Goal: Task Accomplishment & Management: Manage account settings

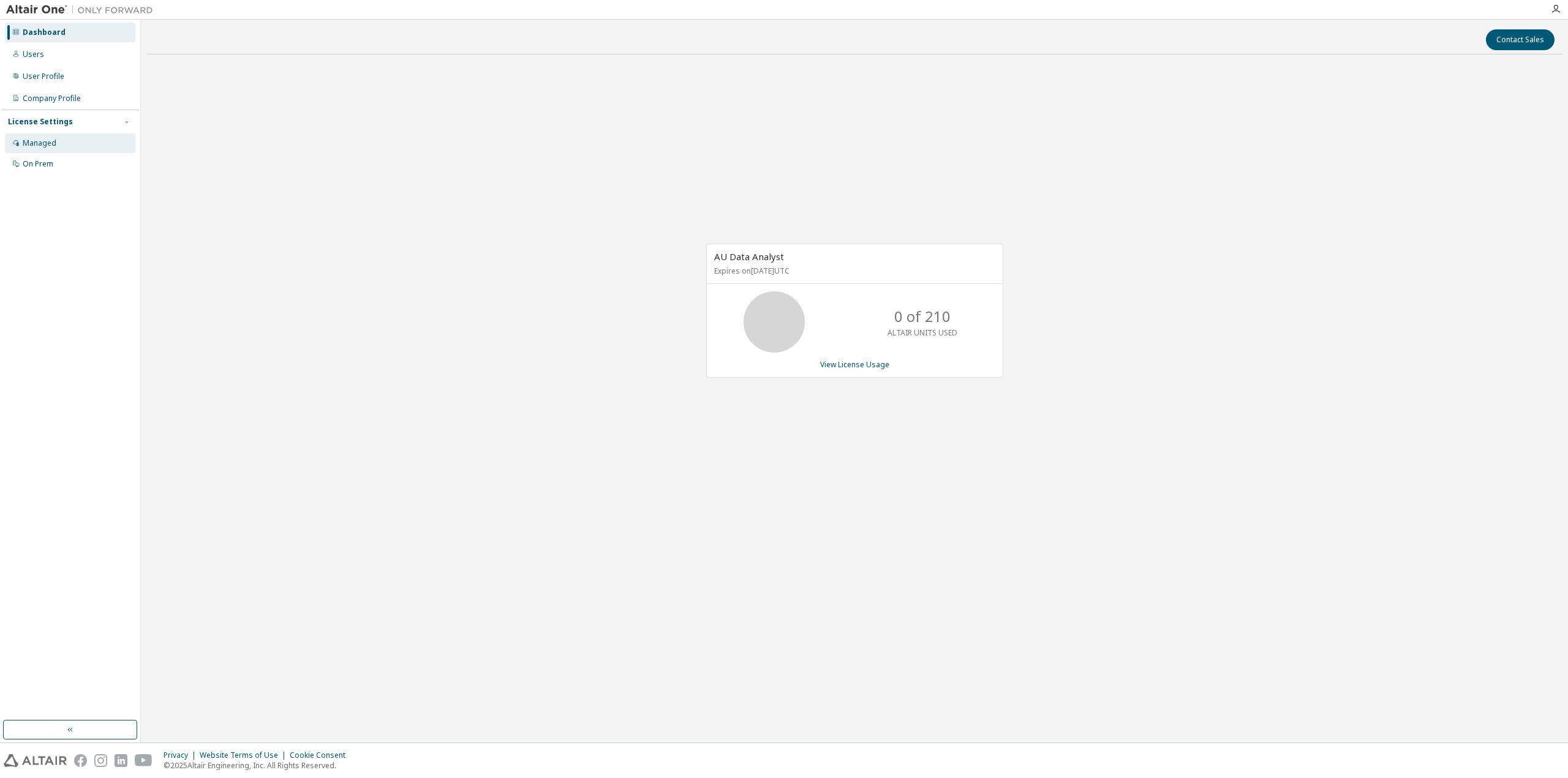
click at [86, 144] on div "Managed" at bounding box center [70, 143] width 130 height 19
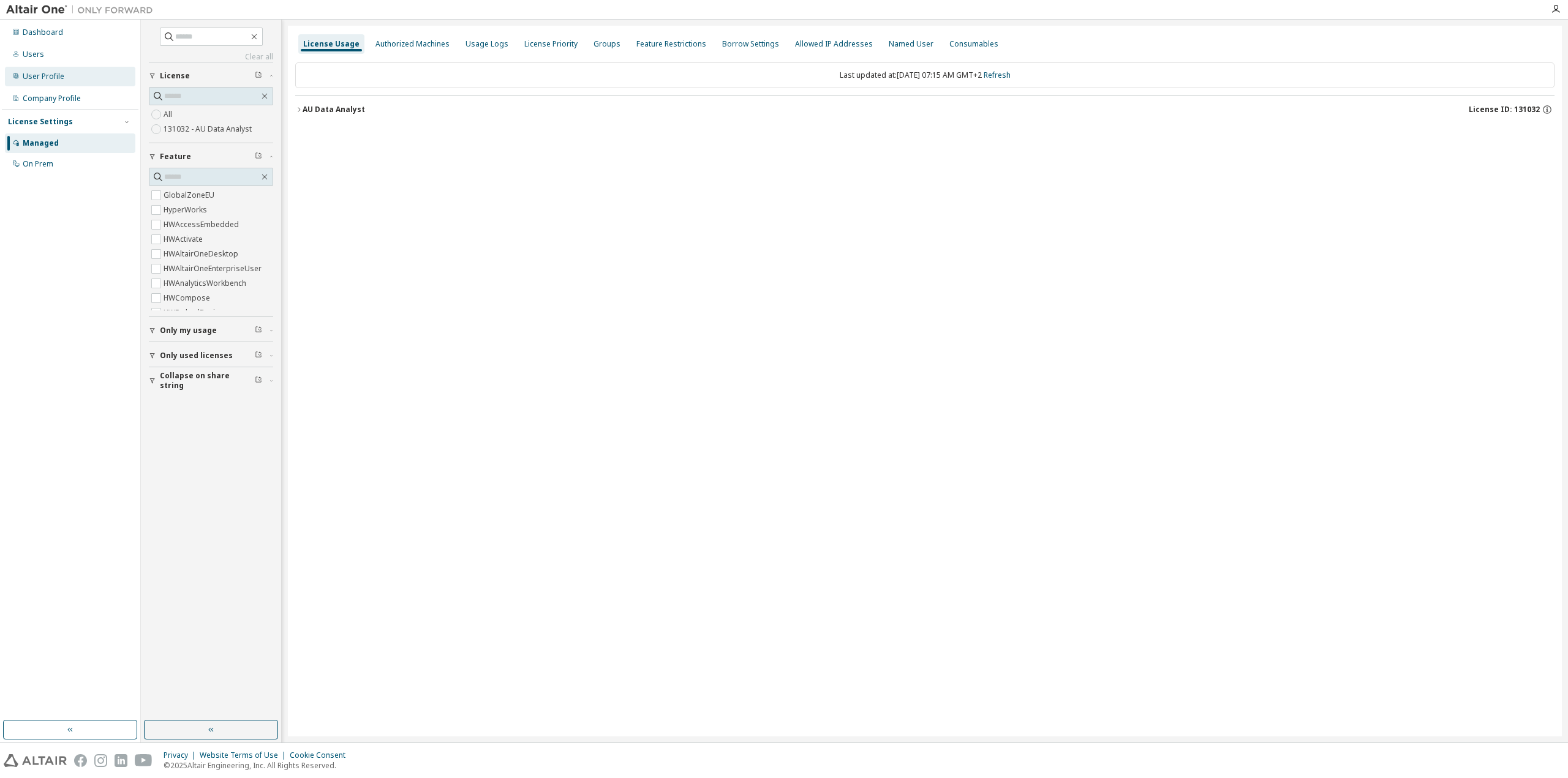
click at [50, 77] on div "User Profile" at bounding box center [43, 77] width 41 height 10
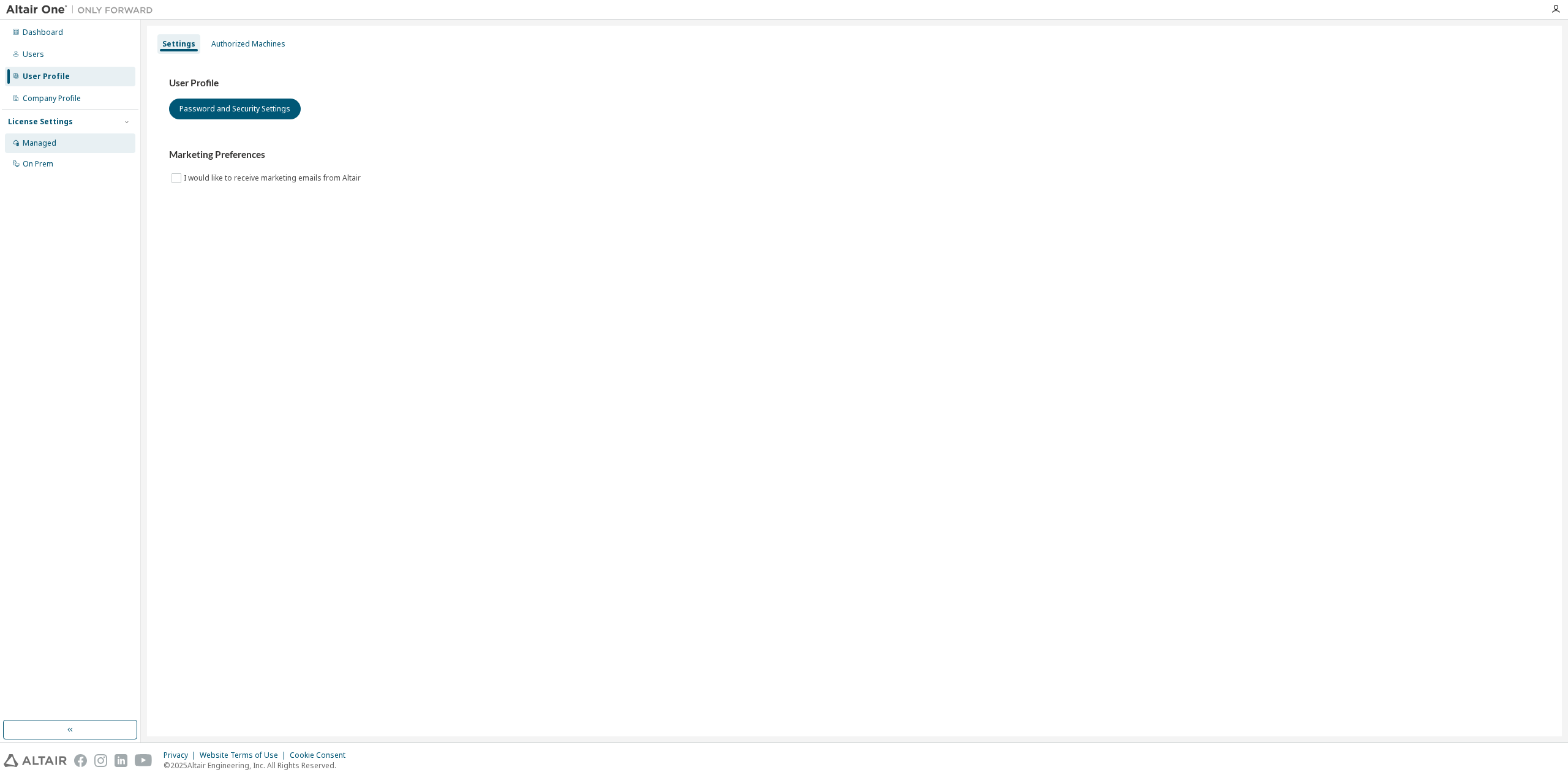
click at [50, 148] on div "Managed" at bounding box center [39, 143] width 34 height 10
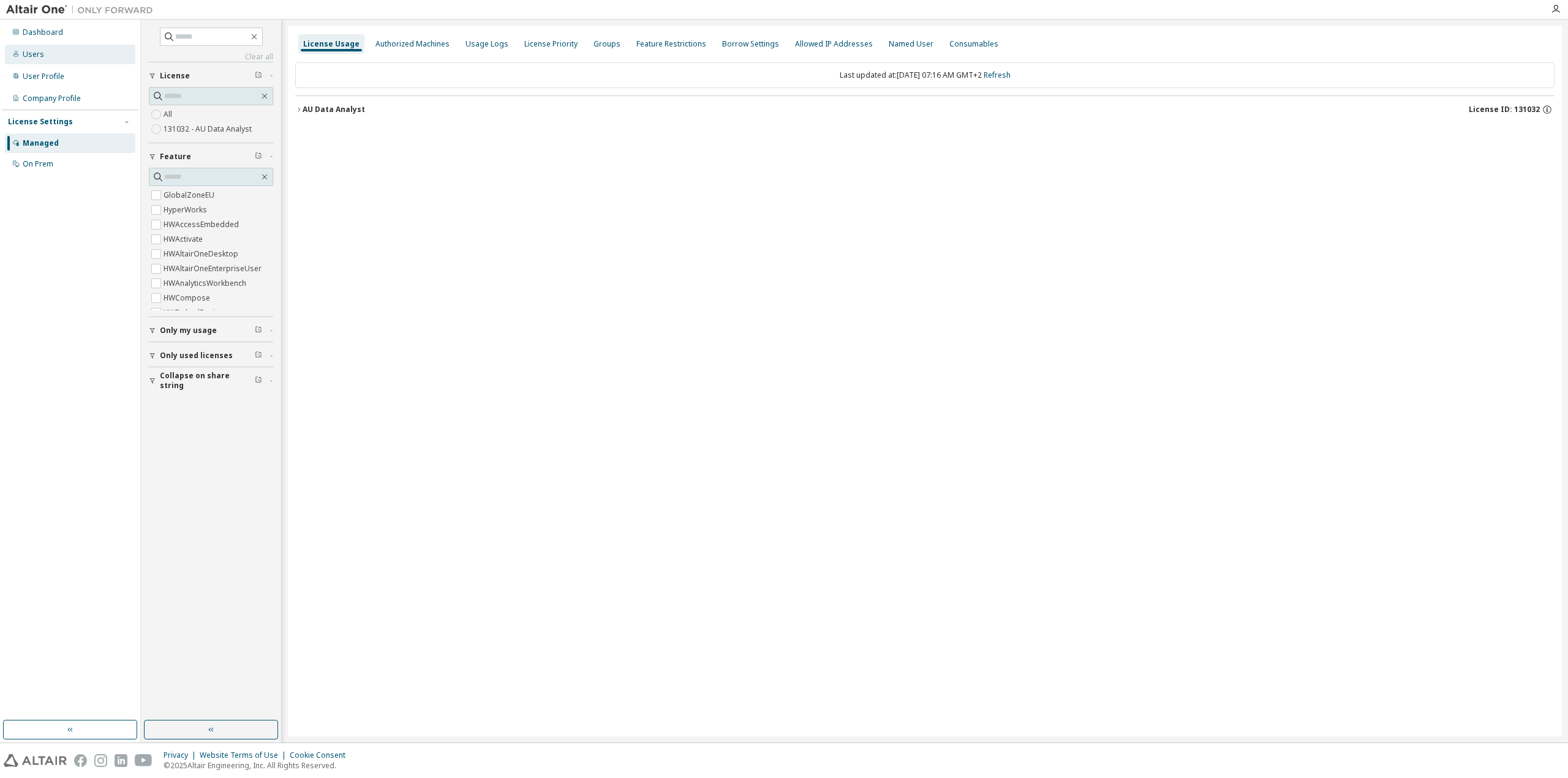
click at [32, 52] on div "Users" at bounding box center [34, 55] width 21 height 10
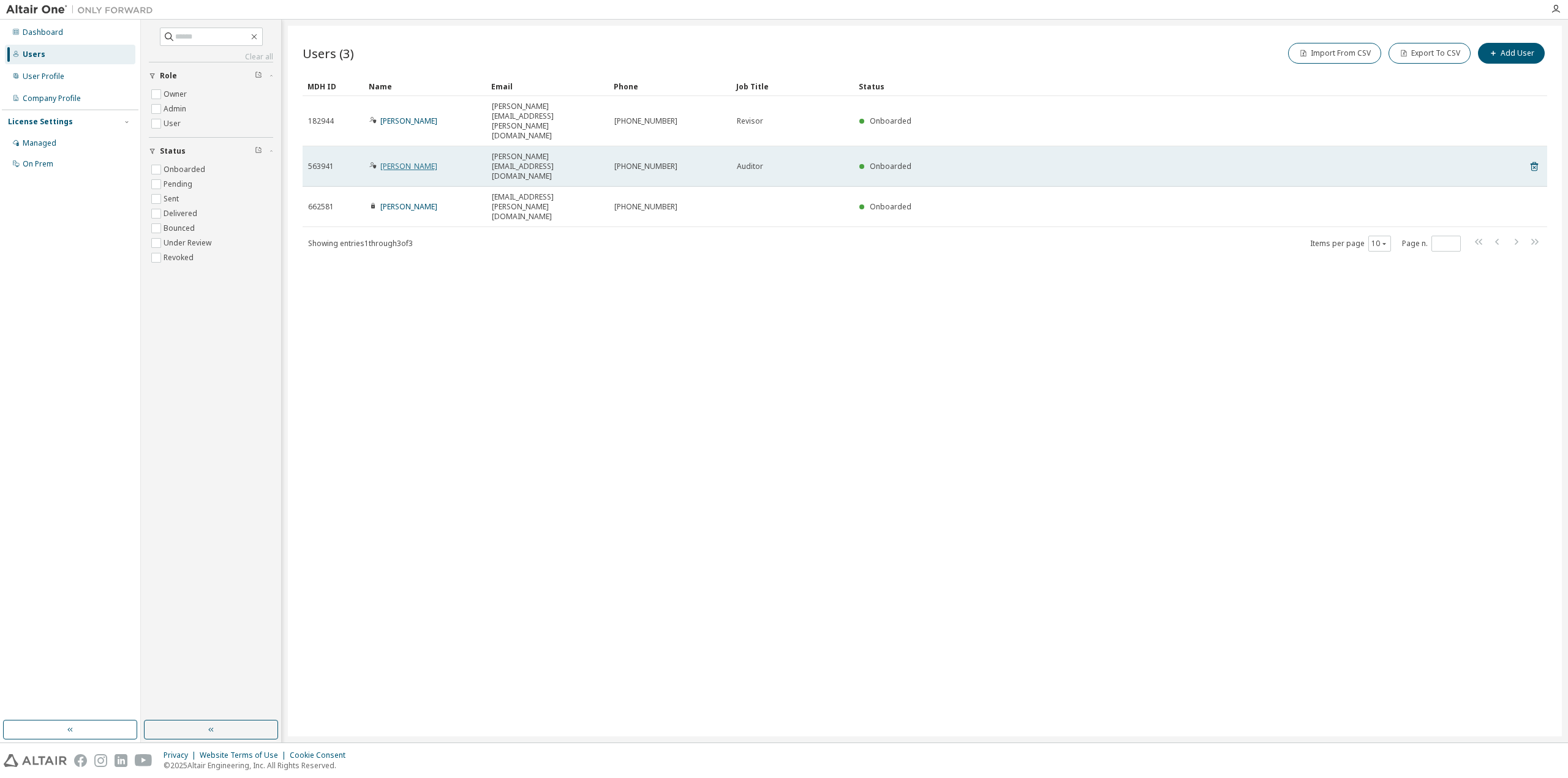
click at [416, 161] on link "[PERSON_NAME]" at bounding box center [408, 166] width 57 height 11
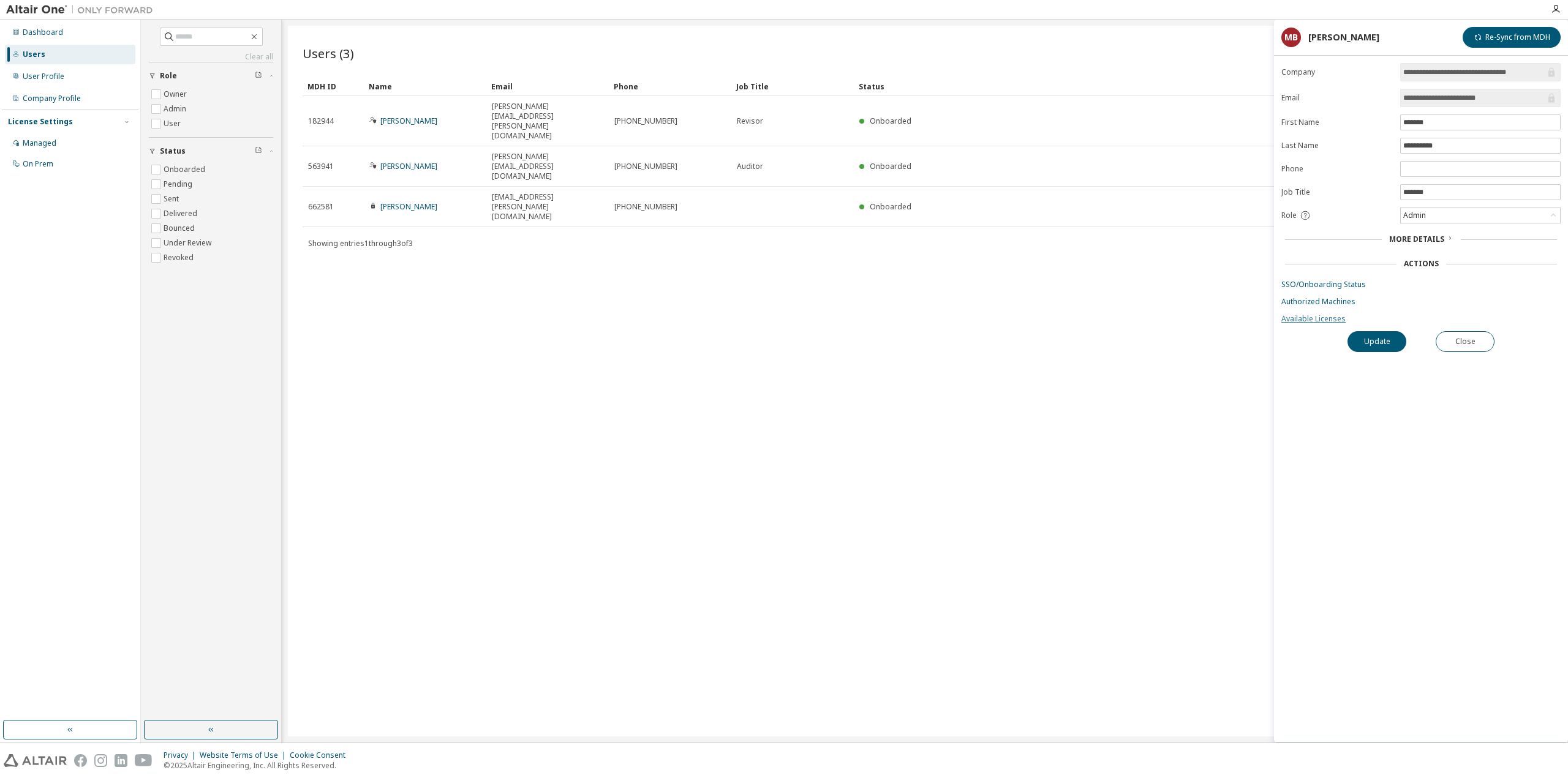
click at [1323, 319] on link "Available Licenses" at bounding box center [1420, 319] width 279 height 10
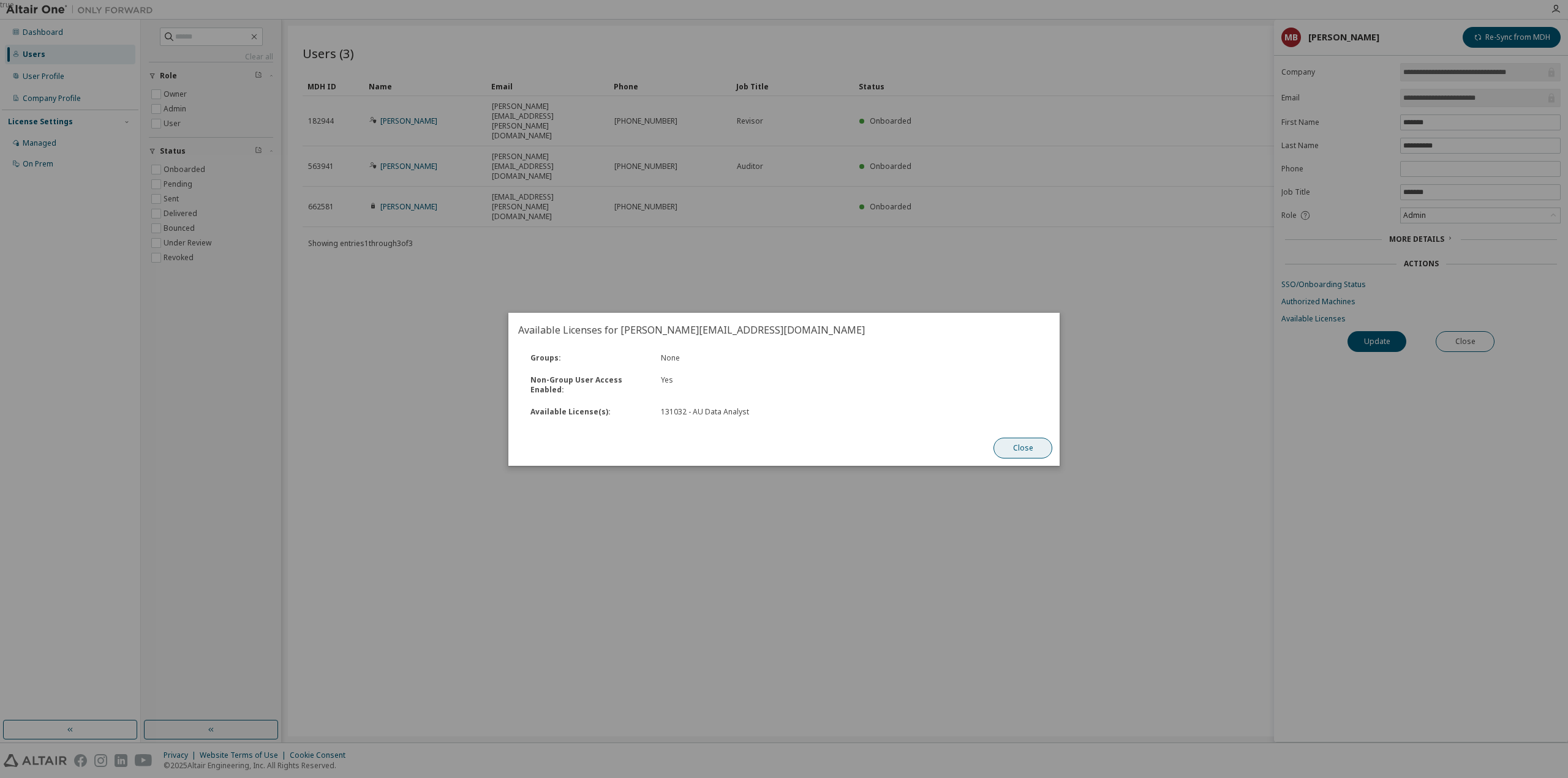
click at [1013, 446] on button "Close" at bounding box center [1022, 448] width 58 height 21
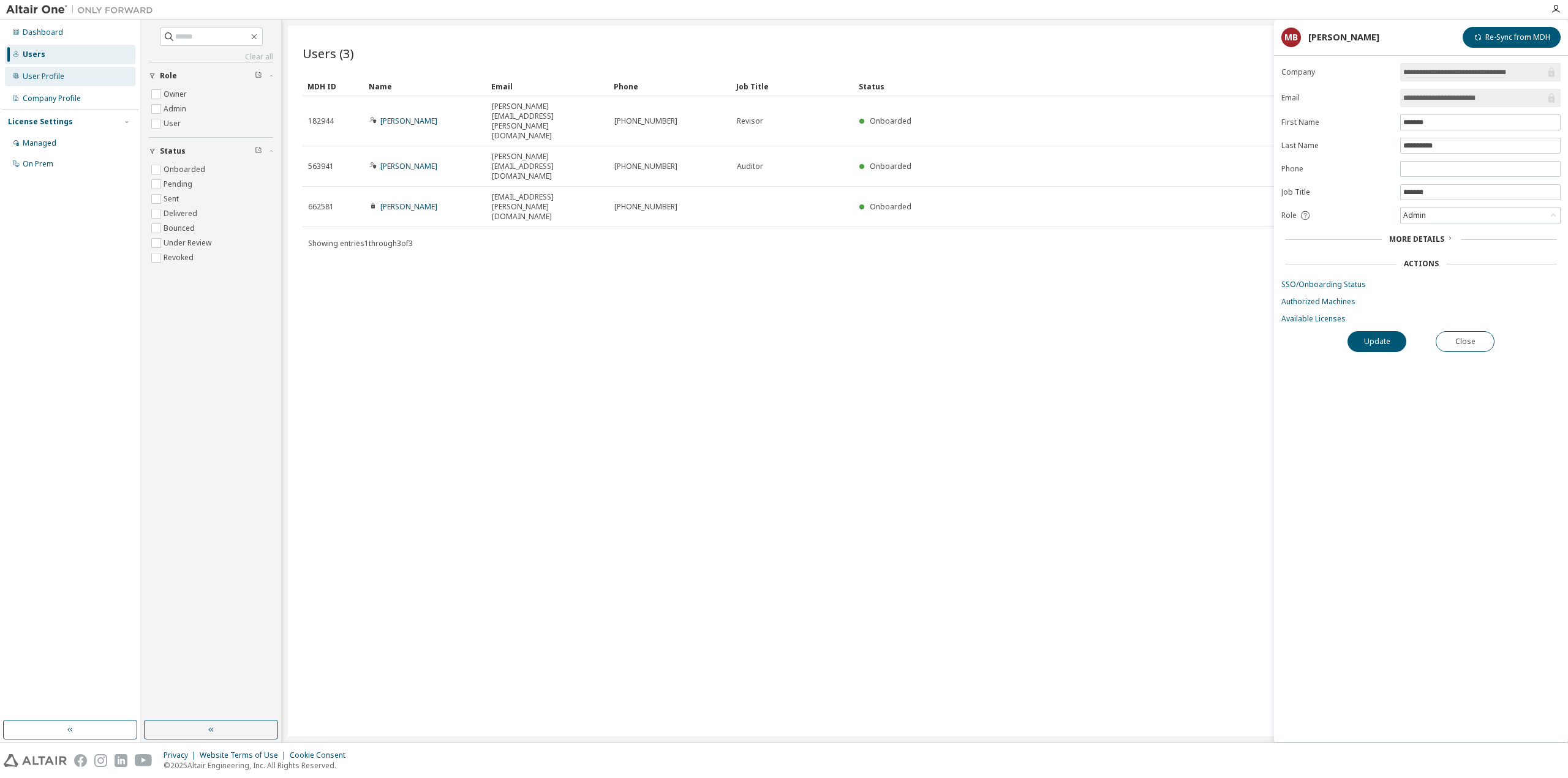
click at [63, 72] on div "User Profile" at bounding box center [70, 77] width 130 height 19
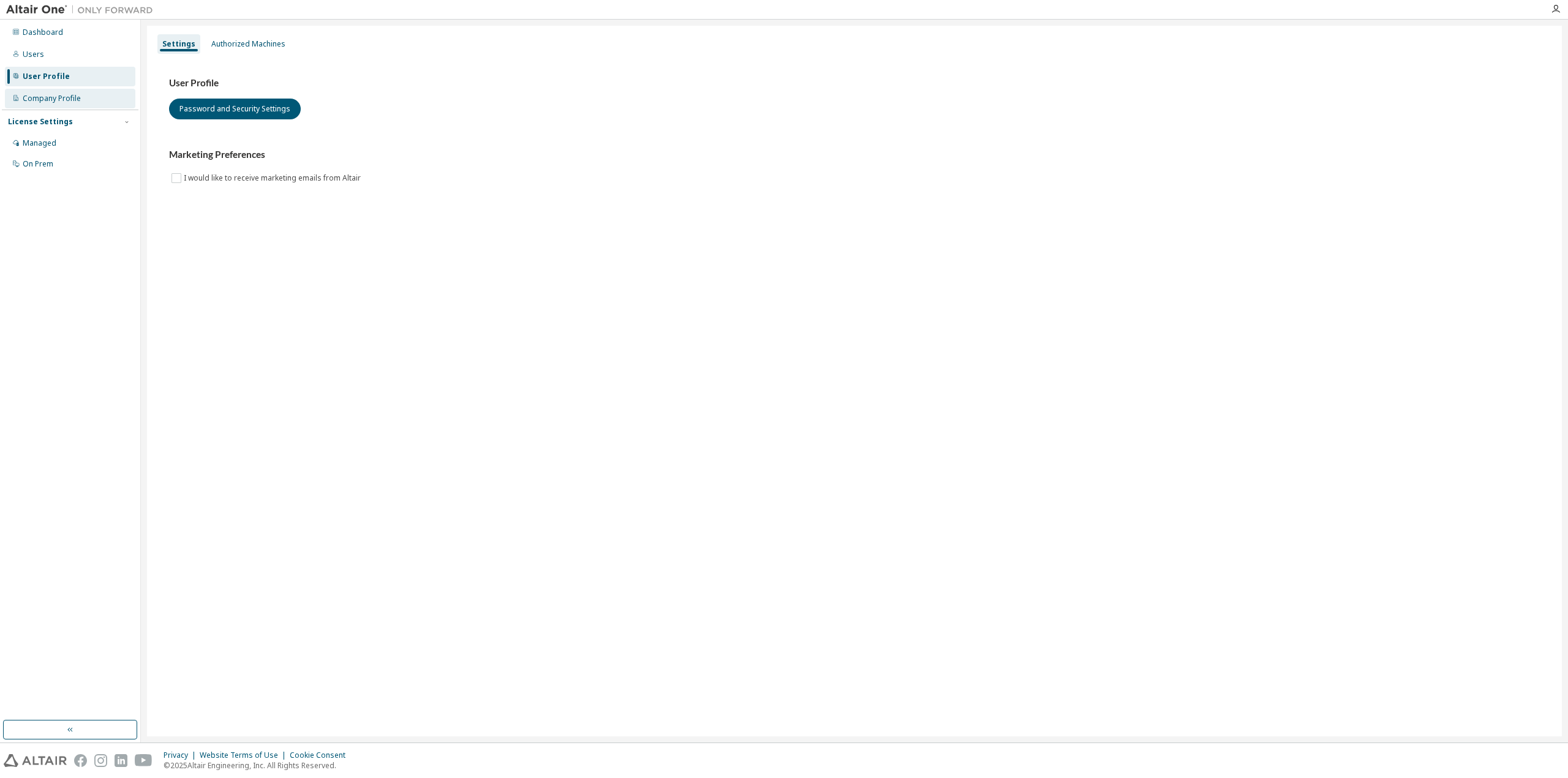
click at [69, 105] on div "Company Profile" at bounding box center [70, 99] width 130 height 19
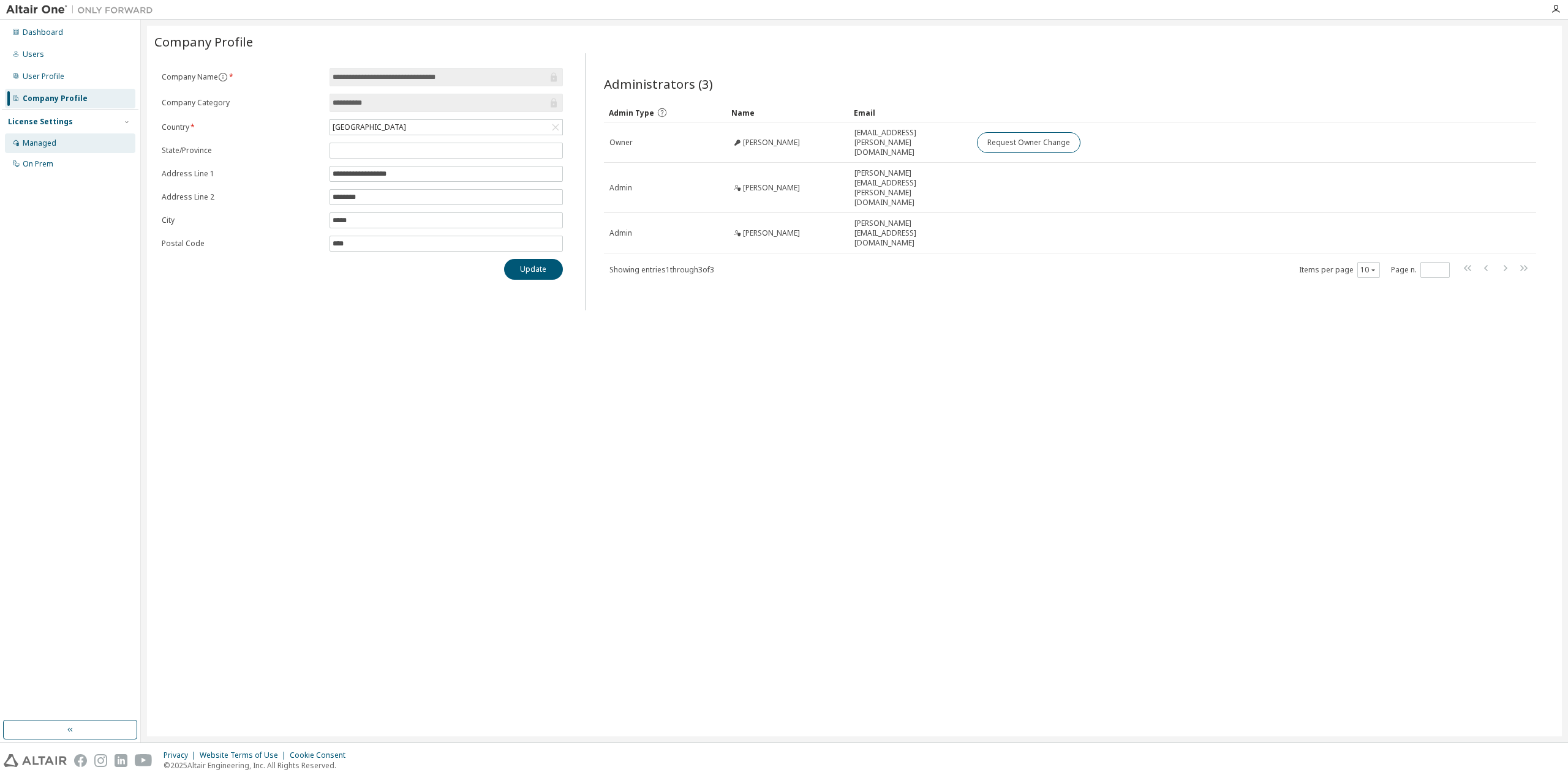
click at [66, 140] on div "Managed" at bounding box center [70, 143] width 130 height 19
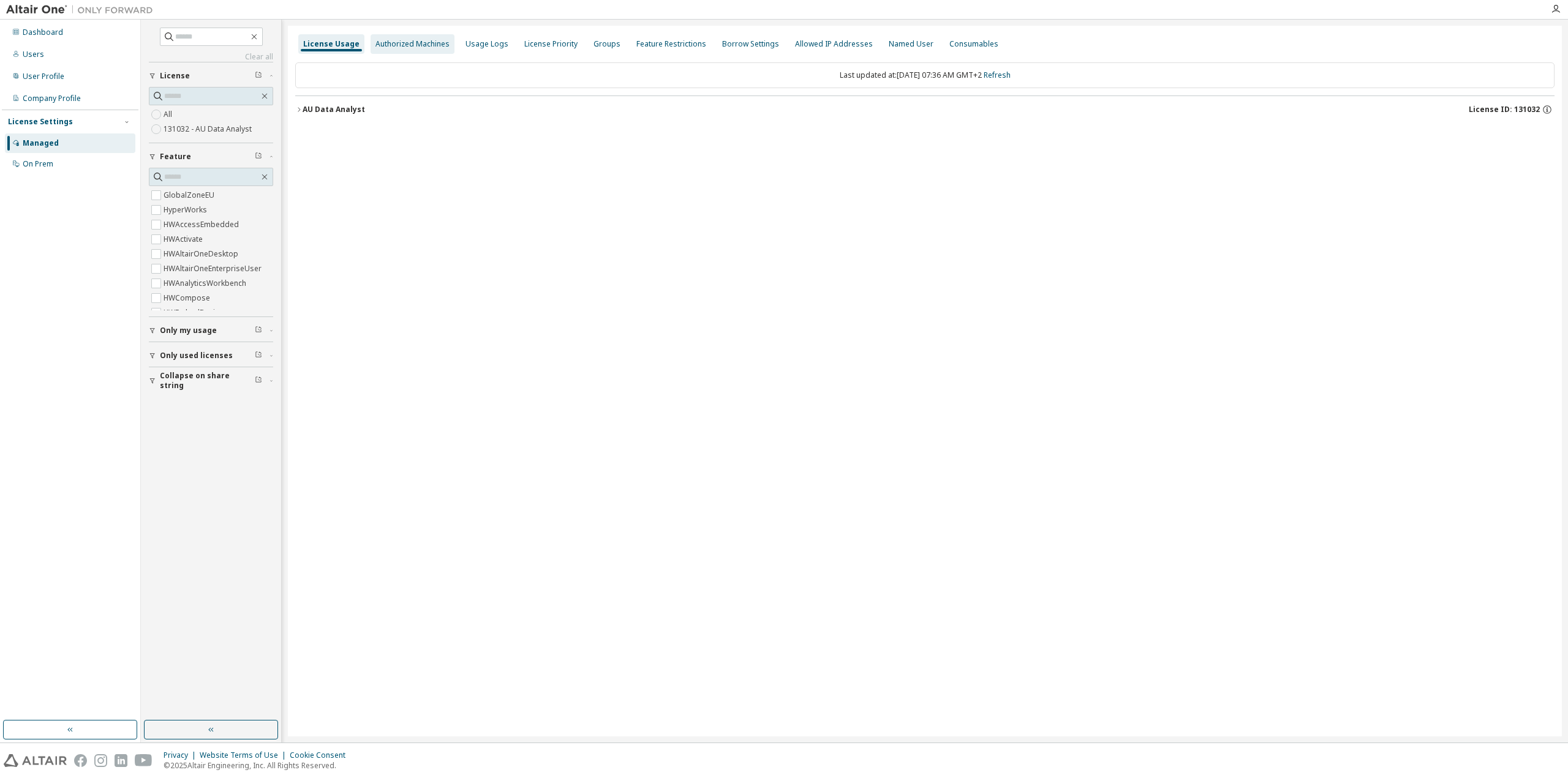
click at [400, 42] on div "Authorized Machines" at bounding box center [412, 44] width 74 height 10
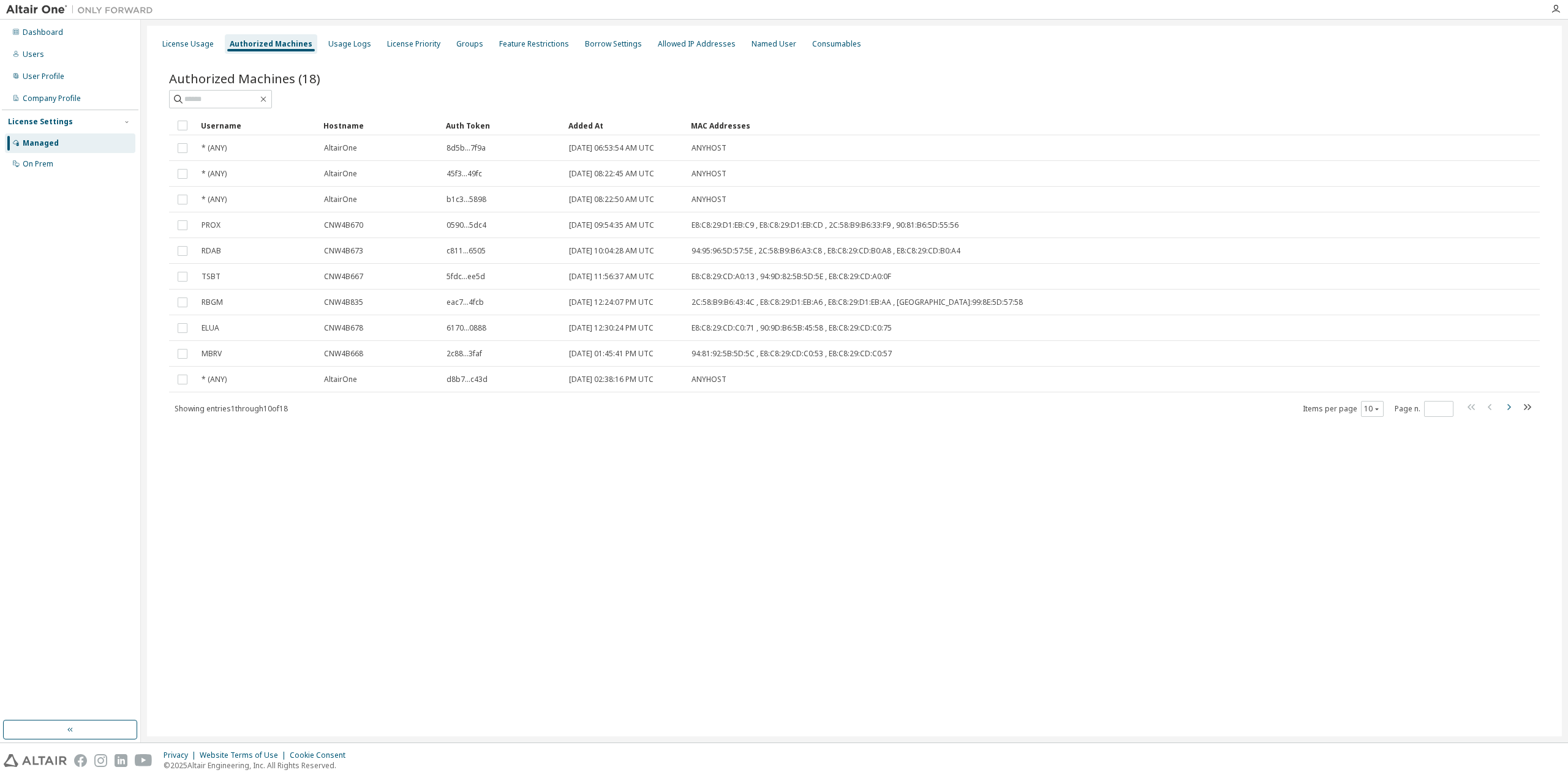
click at [1509, 404] on icon "button" at bounding box center [1508, 406] width 14 height 14
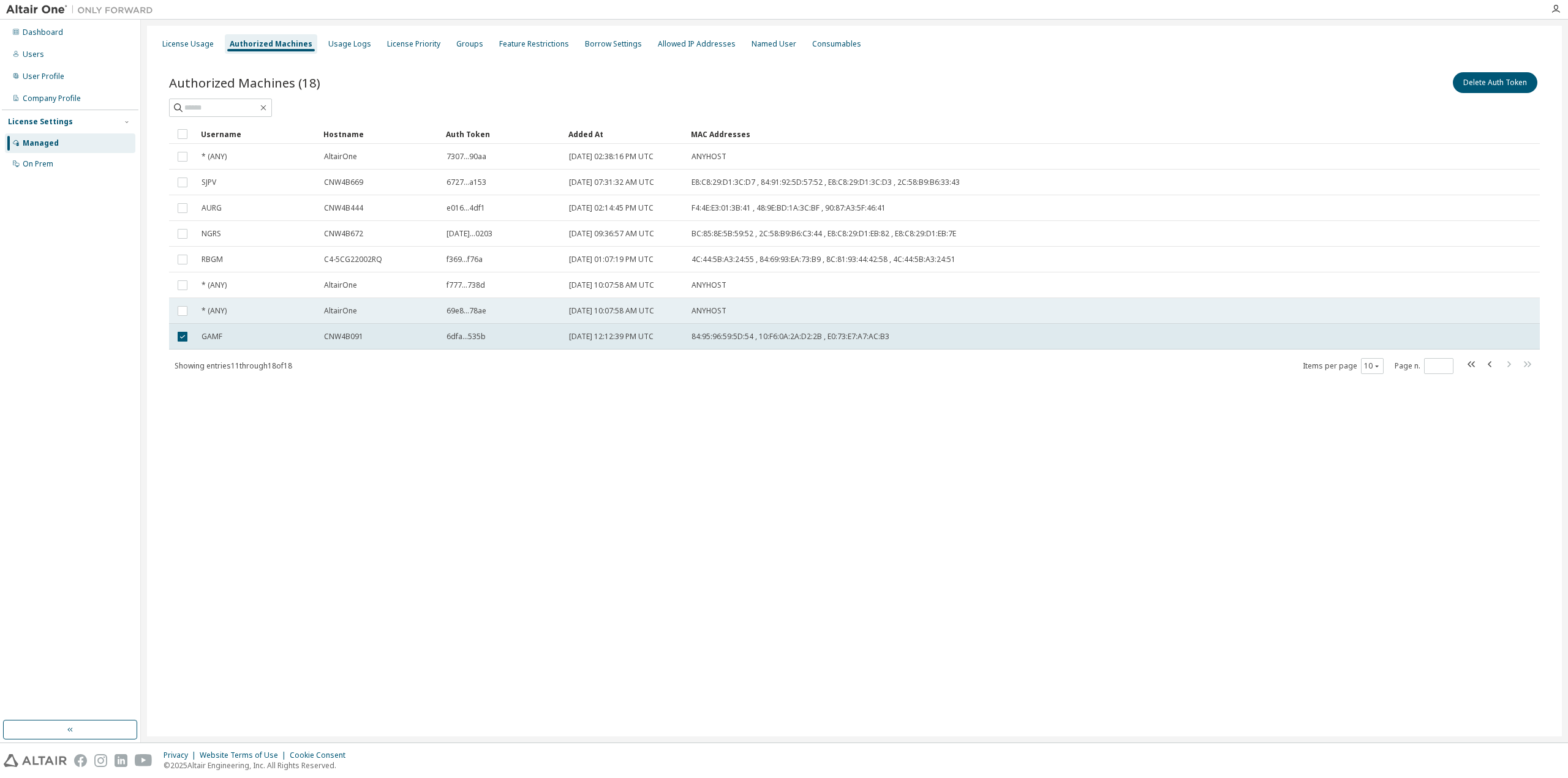
click at [688, 308] on td "ANYHOST" at bounding box center [1051, 310] width 730 height 26
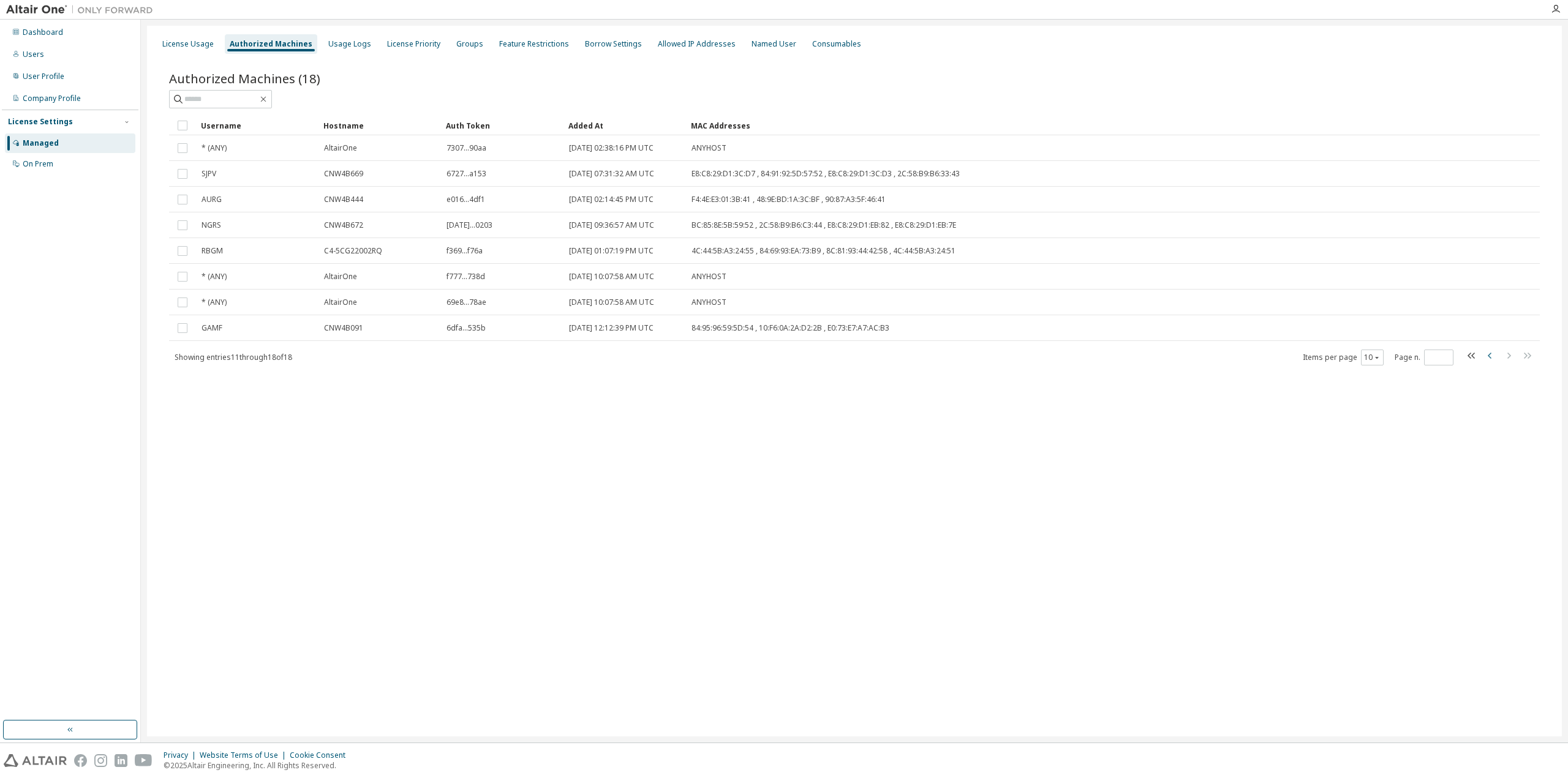
click at [1488, 350] on icon "button" at bounding box center [1489, 355] width 14 height 14
type input "*"
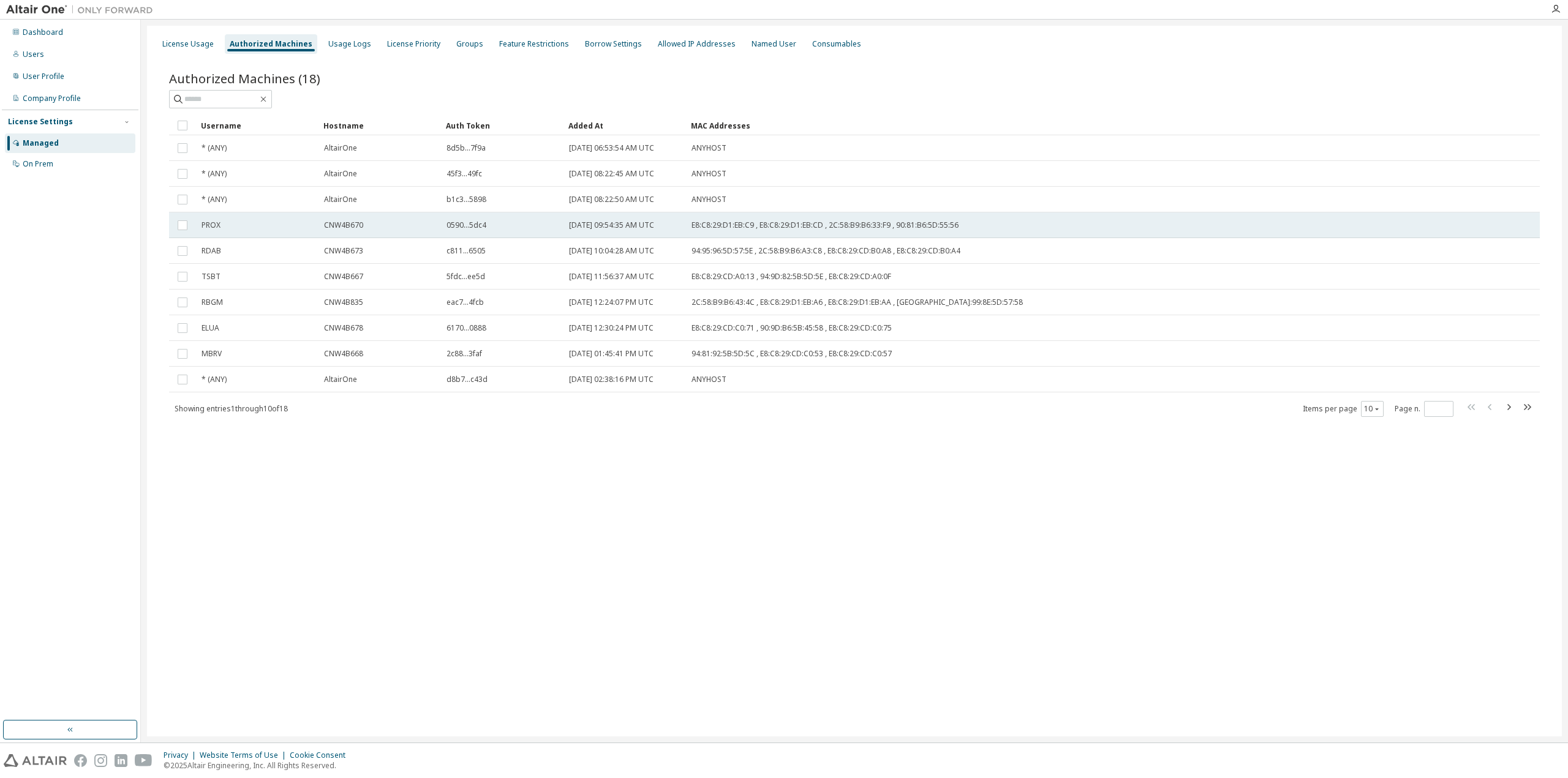
click at [204, 226] on span "PROX" at bounding box center [211, 225] width 19 height 10
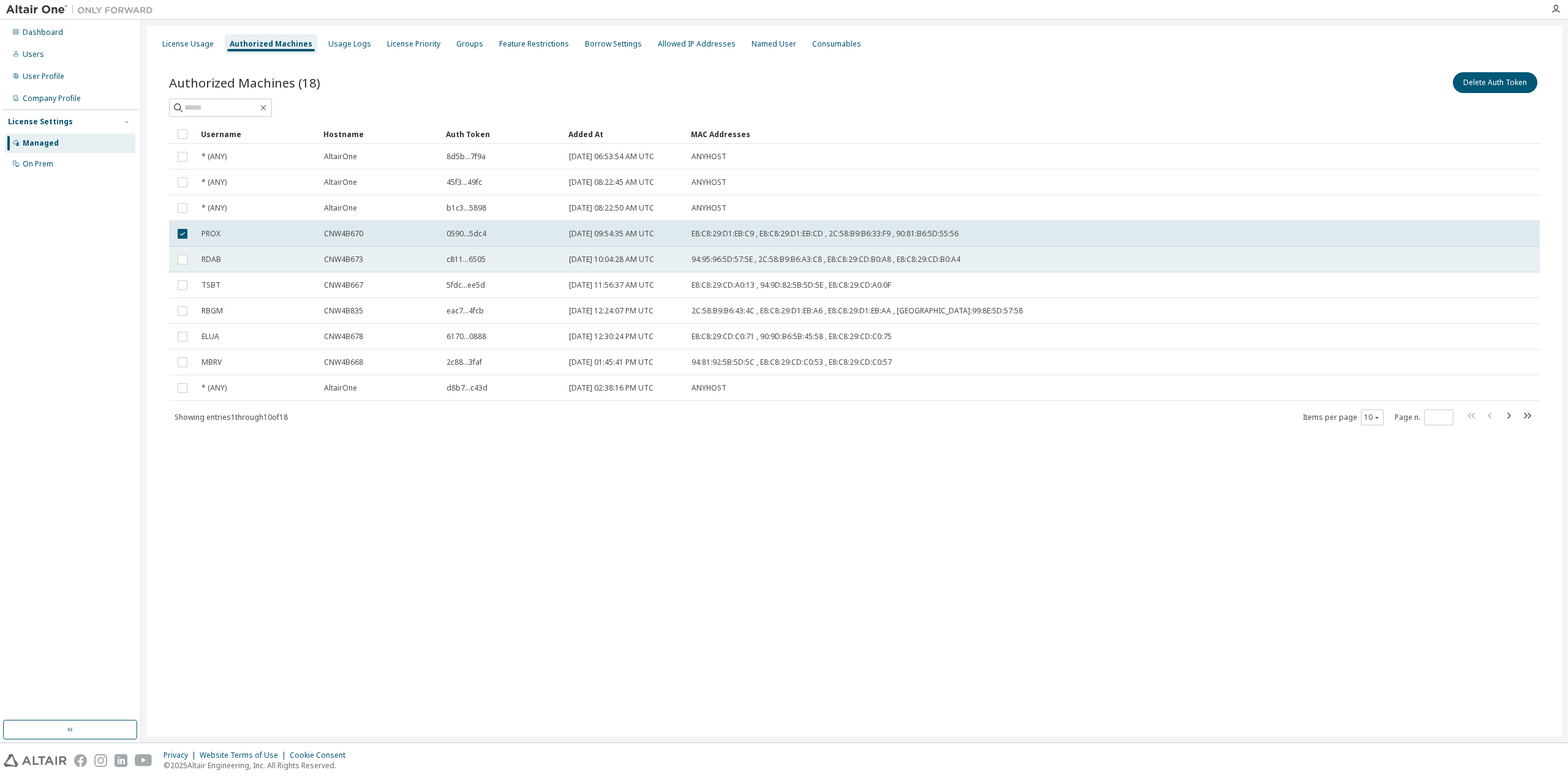
click at [218, 262] on span "RDAB" at bounding box center [211, 260] width 19 height 10
click at [210, 231] on span "PROX" at bounding box center [211, 234] width 19 height 10
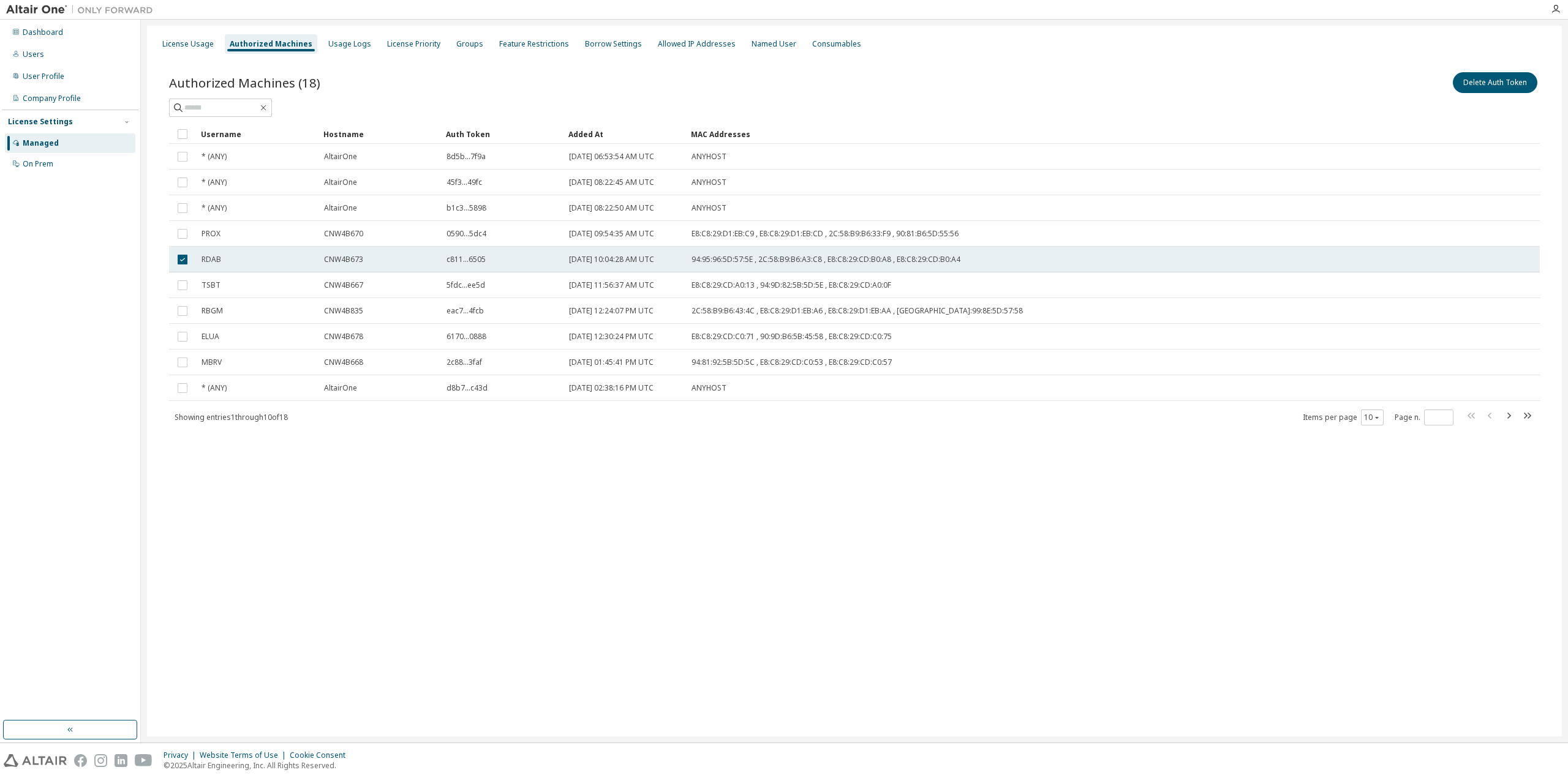
click at [209, 259] on span "RDAB" at bounding box center [211, 260] width 19 height 10
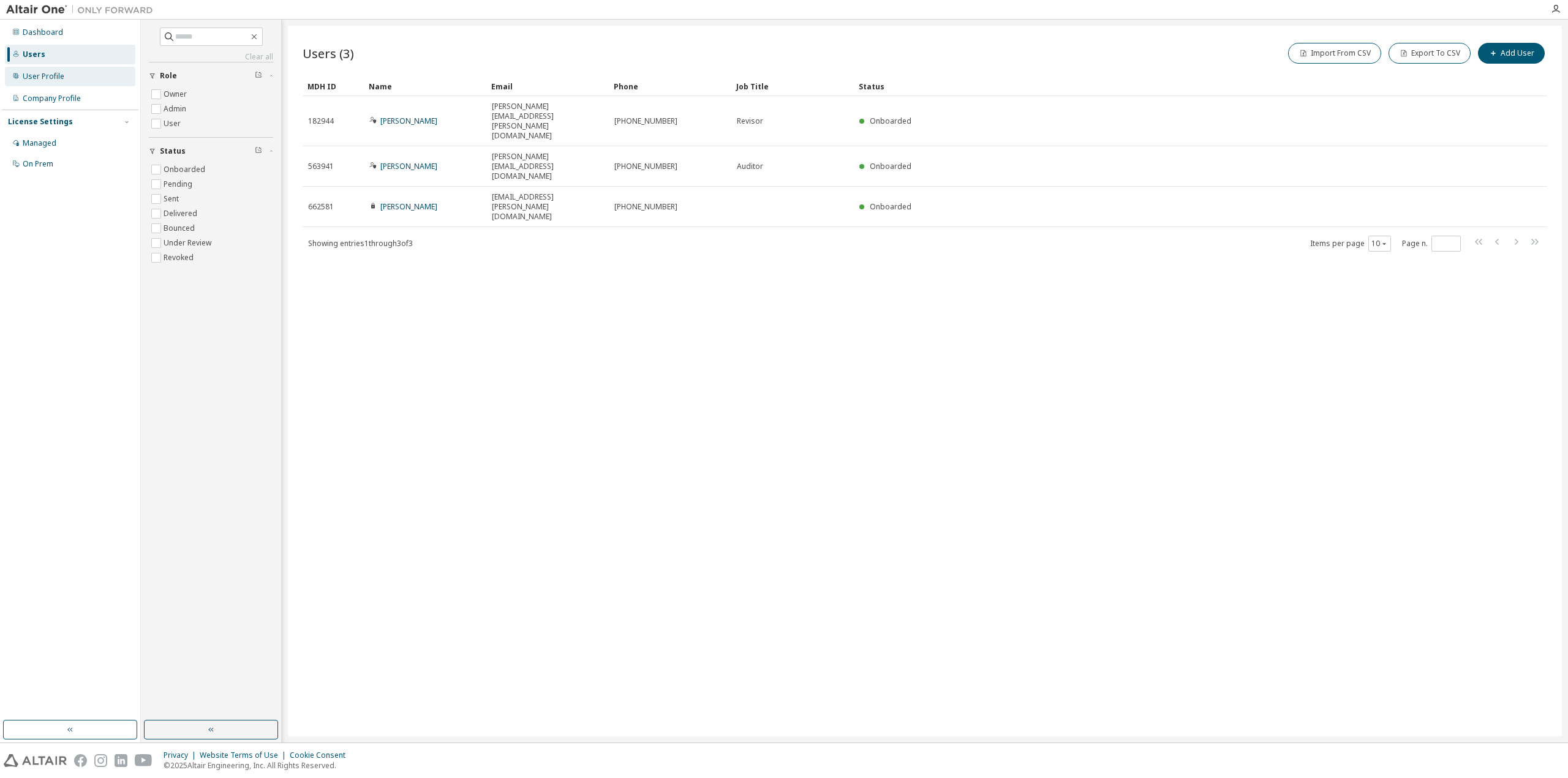
click at [86, 79] on div "User Profile" at bounding box center [70, 77] width 130 height 19
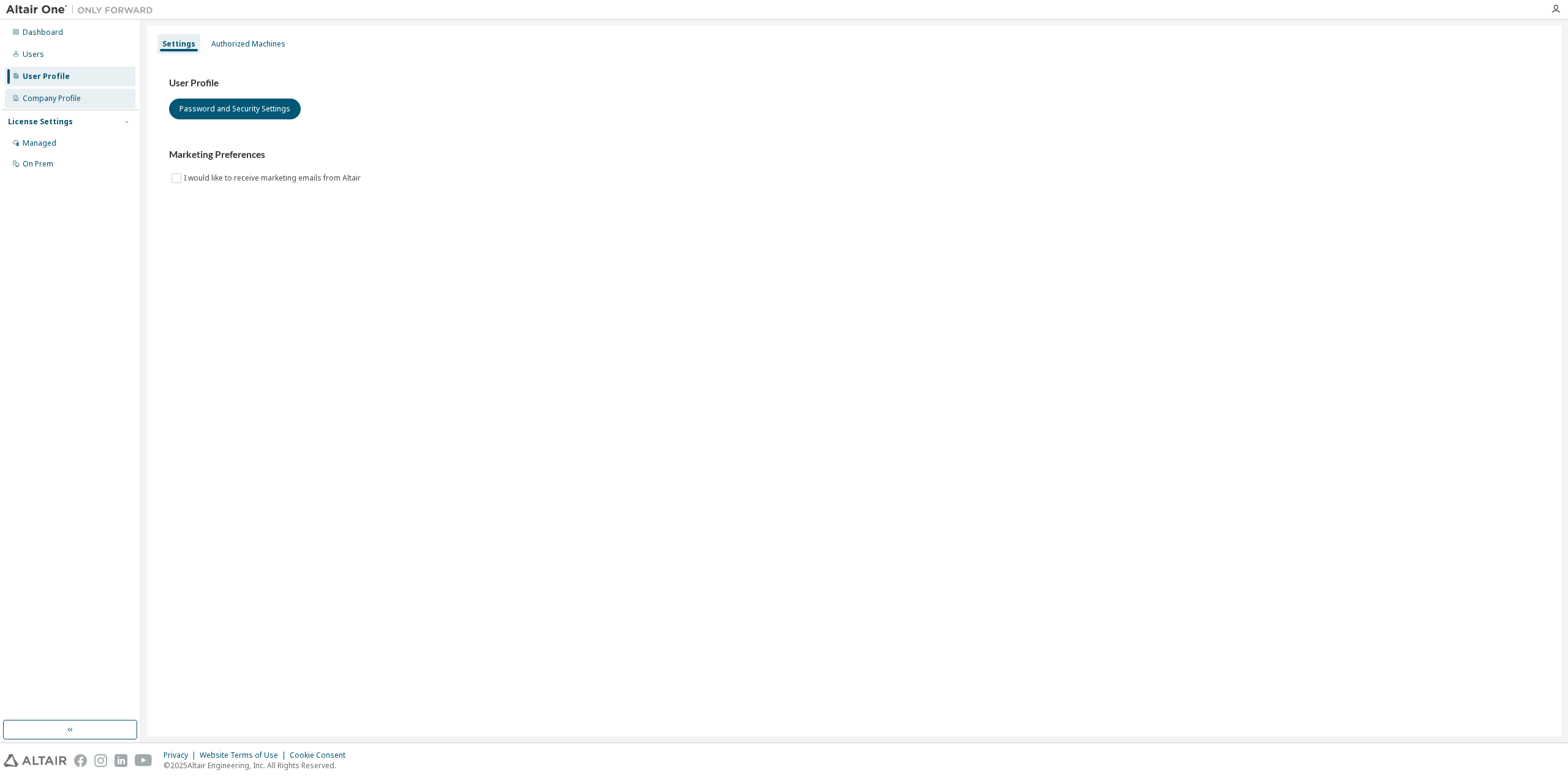
click at [73, 98] on div "Company Profile" at bounding box center [52, 99] width 58 height 10
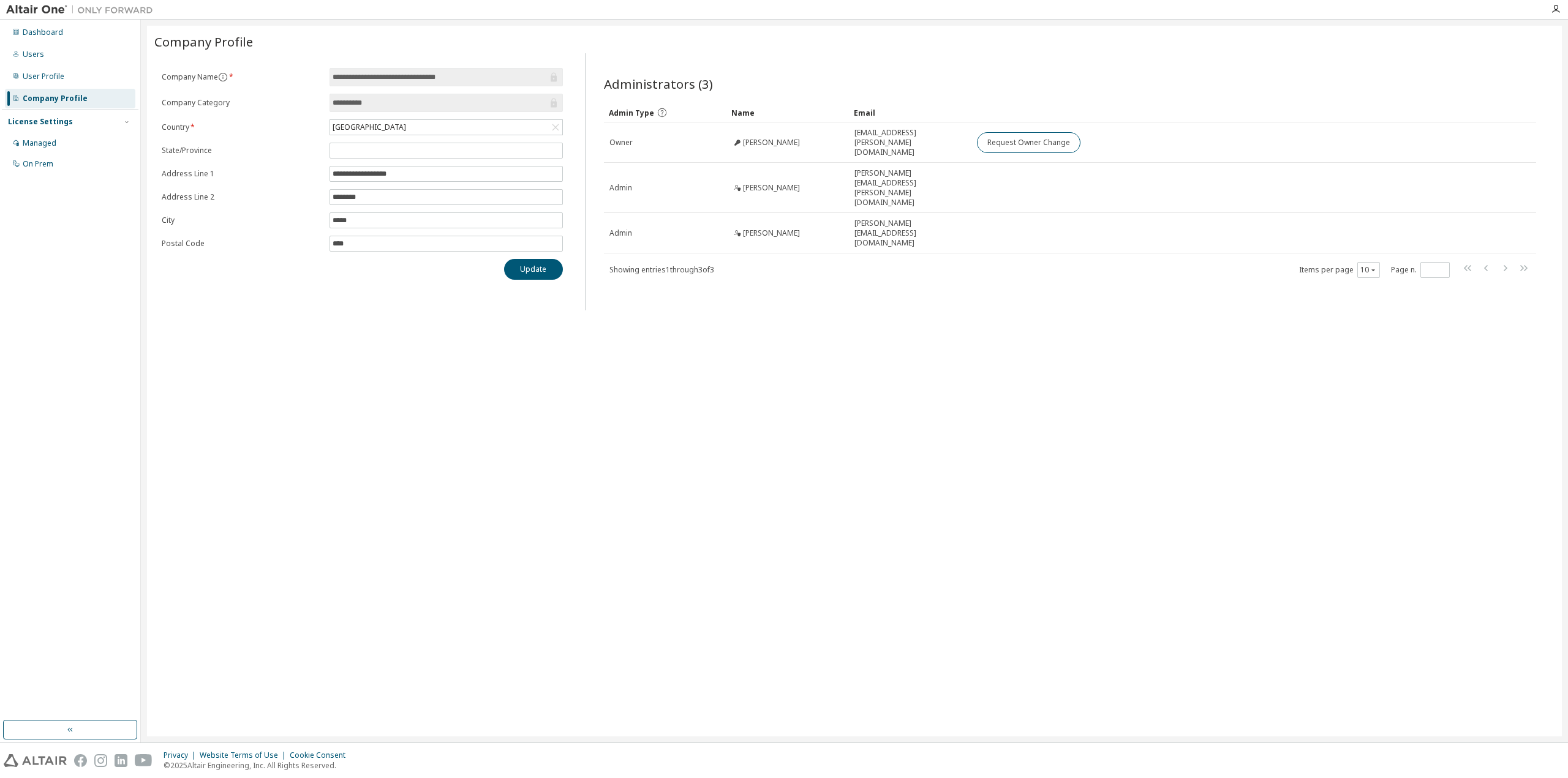
click at [600, 491] on div "**********" at bounding box center [854, 381] width 1415 height 711
